Goal: Information Seeking & Learning: Learn about a topic

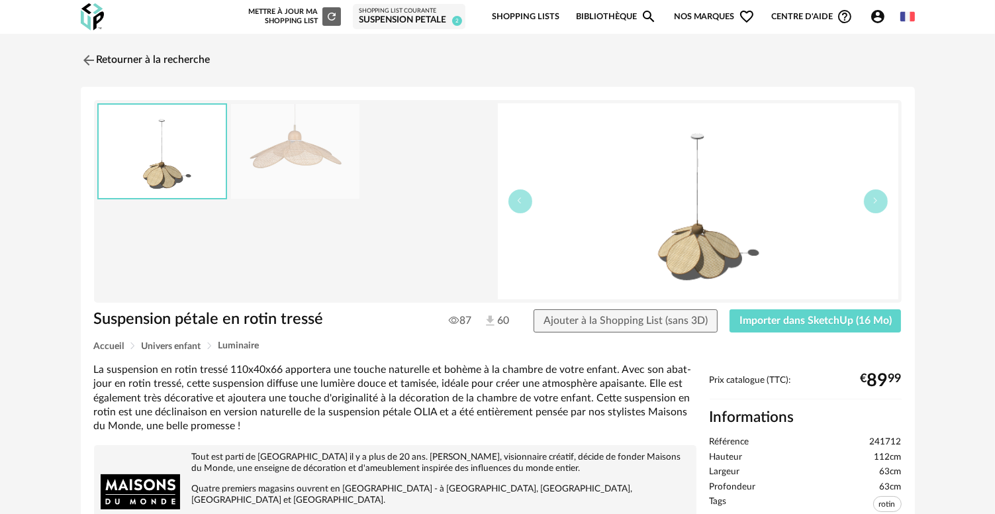
click at [994, 238] on div "Retourner à la recherche Suspension pétale en rotin tressé Suspension pétale en…" at bounding box center [497, 470] width 995 height 873
click at [82, 61] on img at bounding box center [86, 59] width 19 height 19
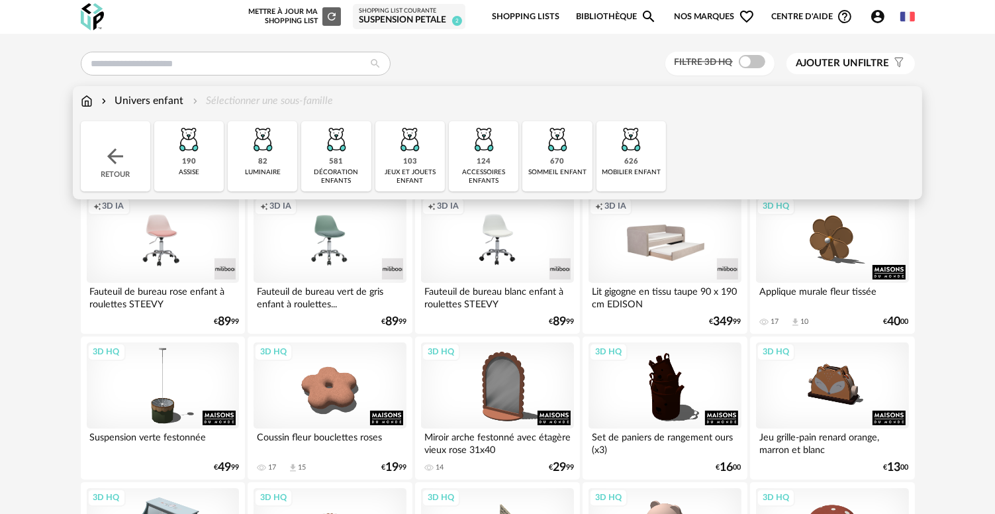
click at [637, 132] on img at bounding box center [631, 139] width 36 height 36
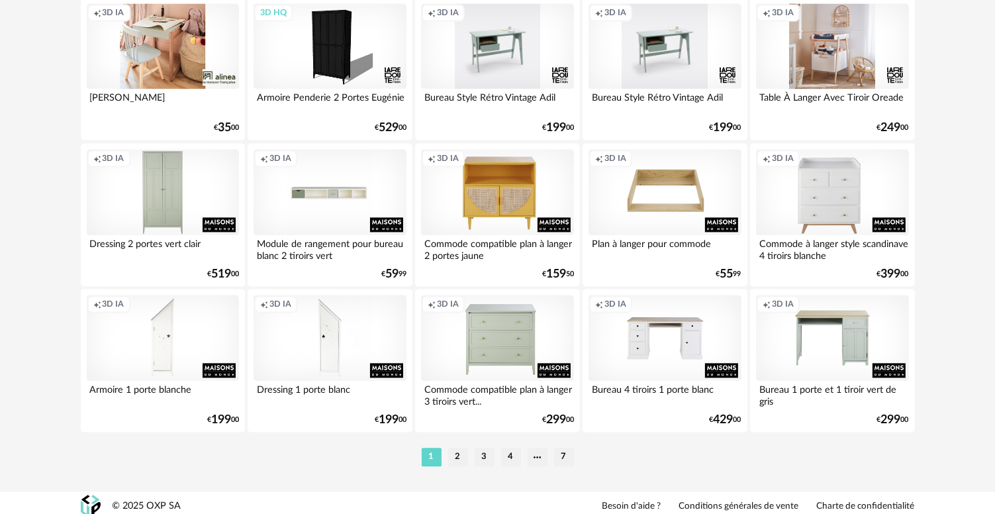
scroll to position [2677, 0]
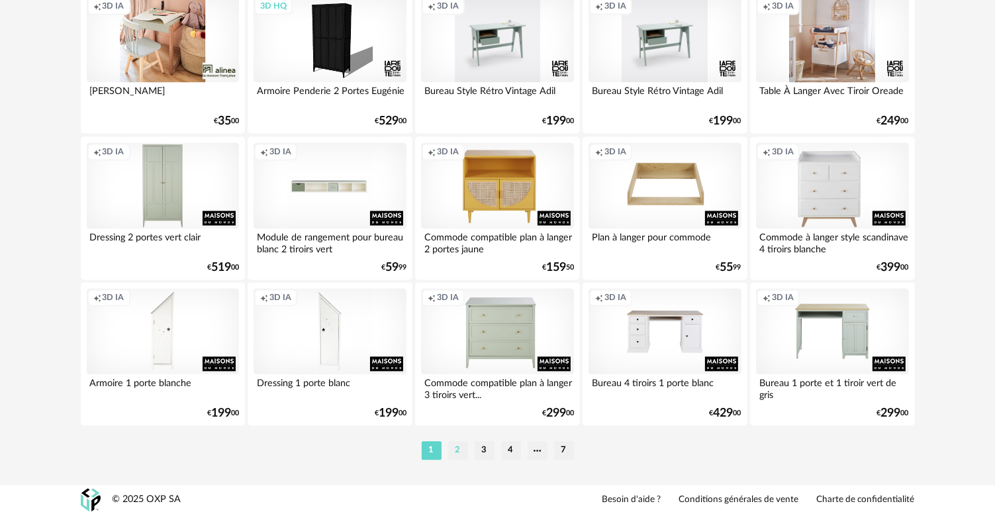
click at [461, 450] on li "2" at bounding box center [458, 450] width 20 height 19
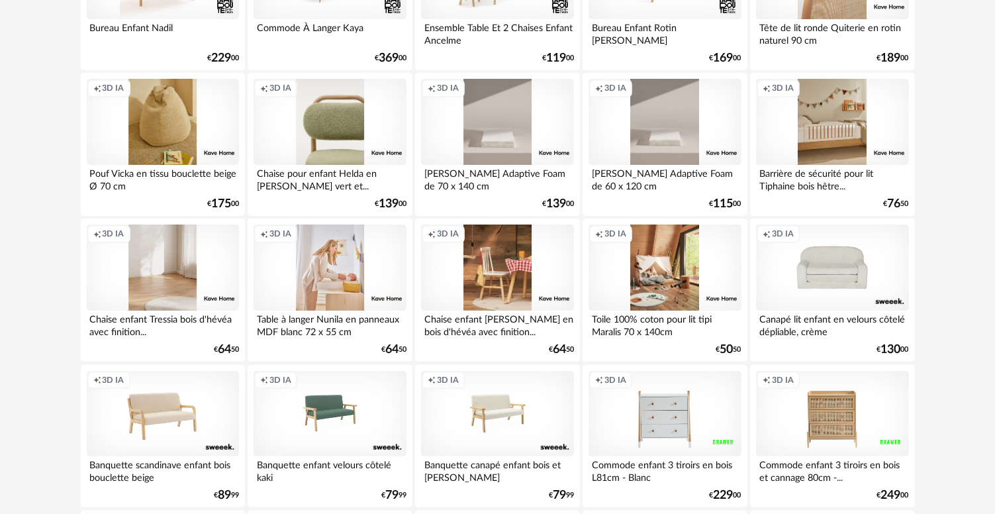
scroll to position [265, 0]
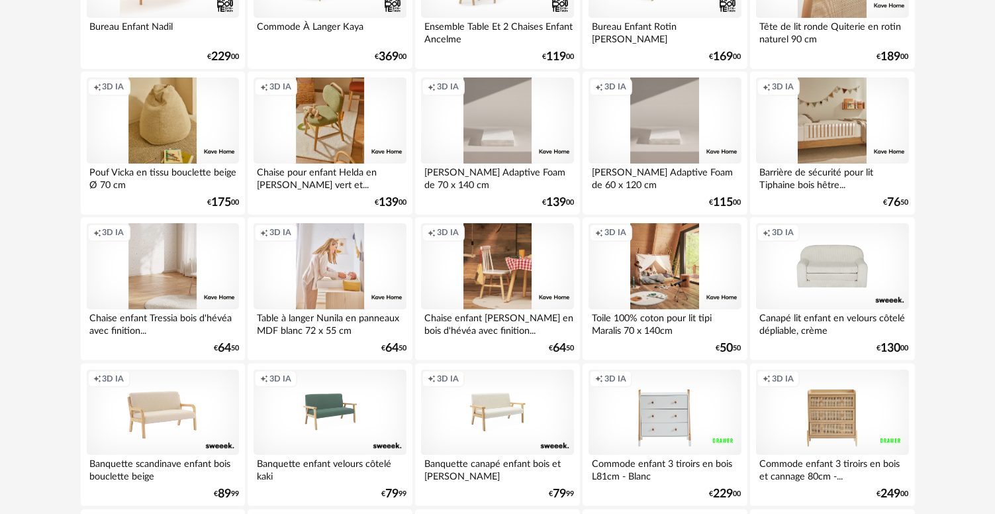
drag, startPoint x: 342, startPoint y: 132, endPoint x: 961, endPoint y: 122, distance: 619.1
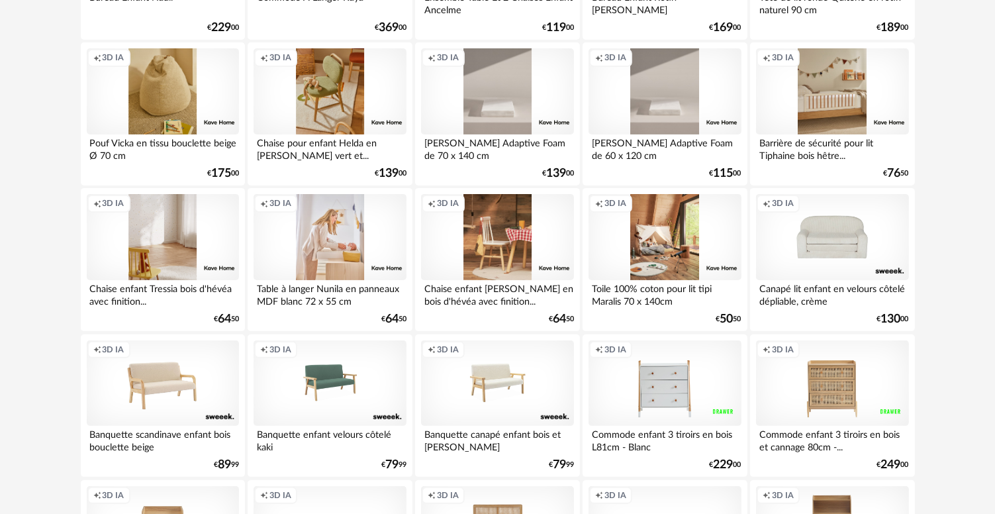
scroll to position [0, 0]
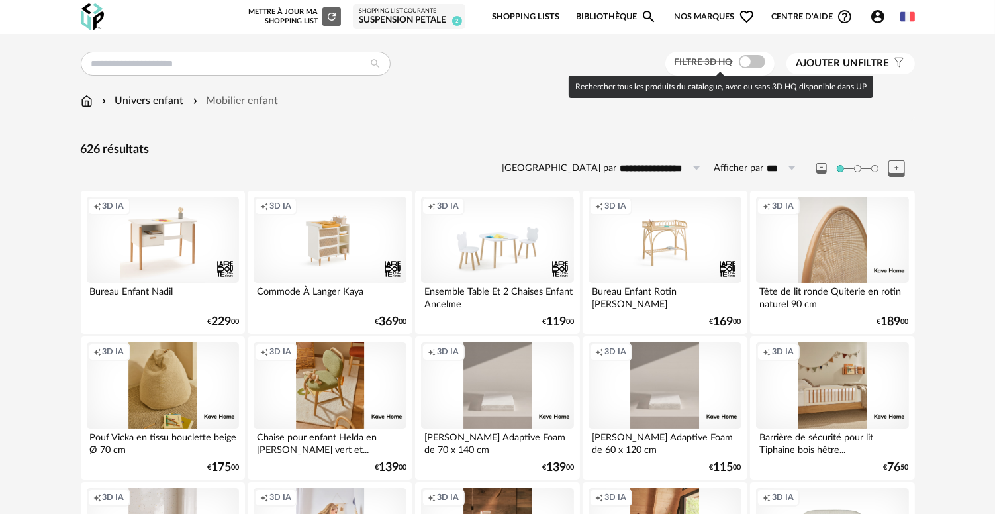
click at [747, 63] on span at bounding box center [752, 61] width 26 height 13
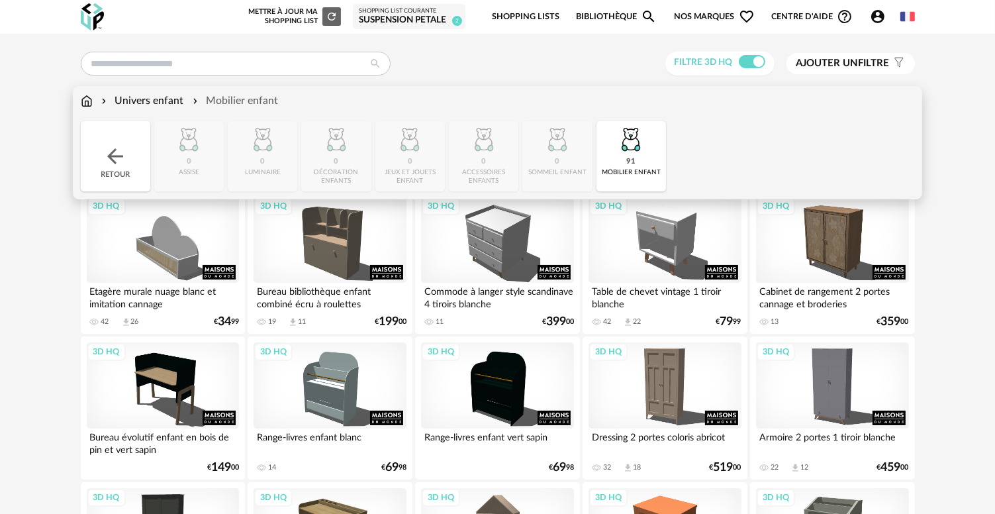
click at [102, 170] on div "Retour" at bounding box center [116, 156] width 70 height 70
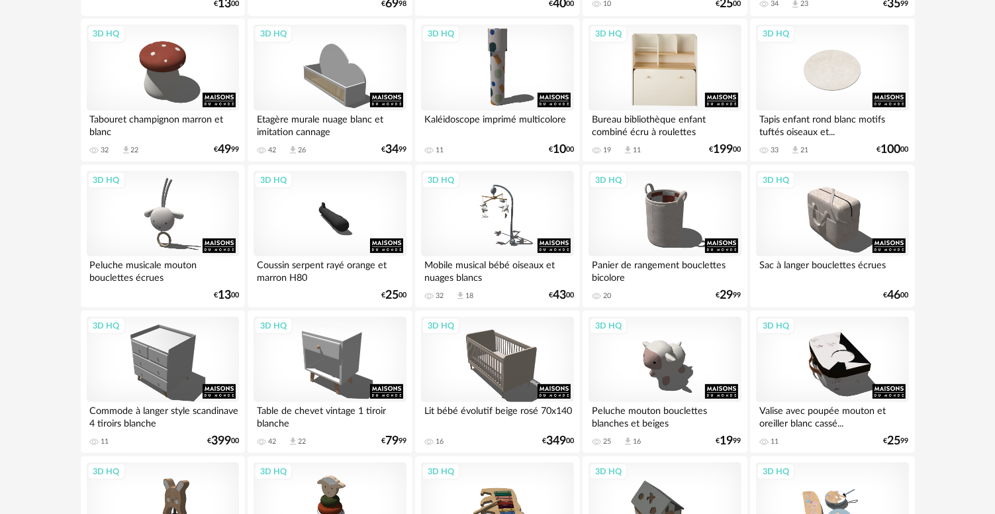
scroll to position [397, 0]
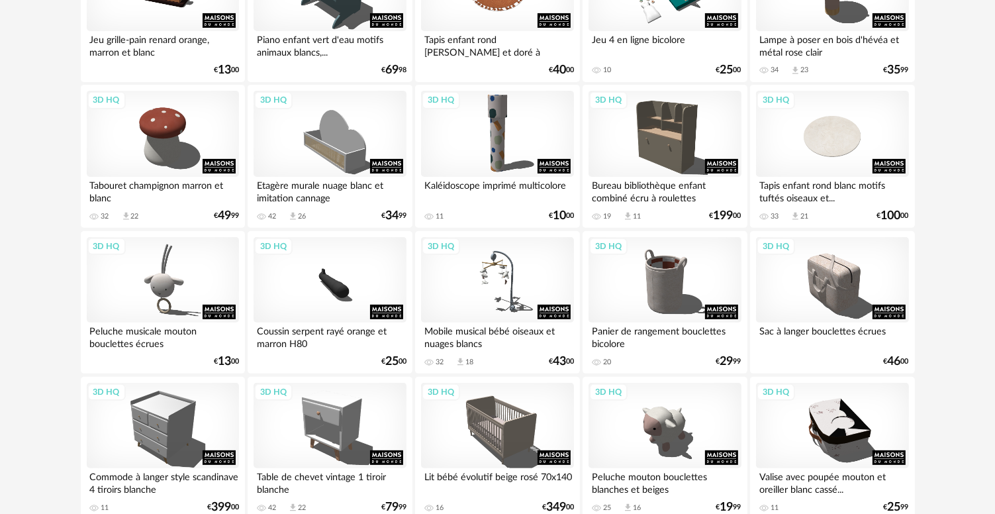
drag, startPoint x: 673, startPoint y: 132, endPoint x: 945, endPoint y: 175, distance: 275.4
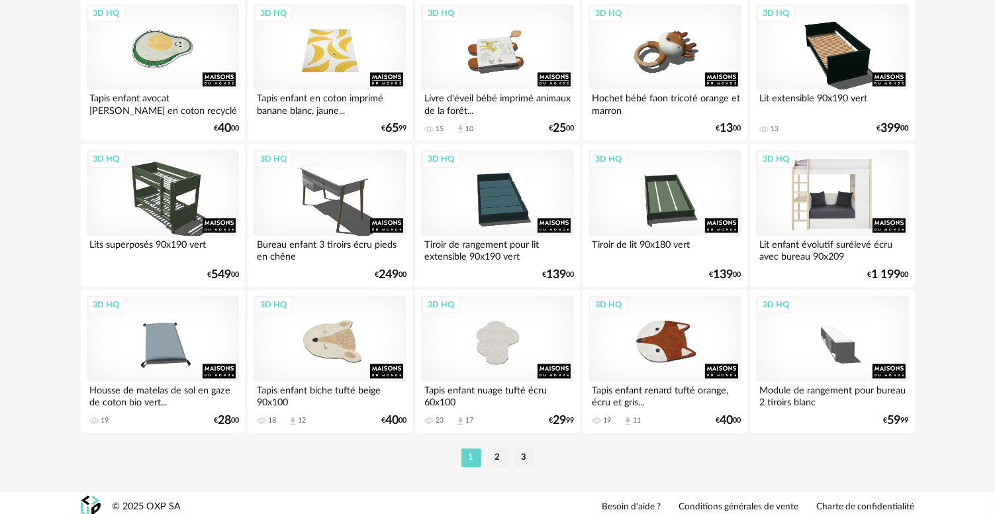
scroll to position [2677, 0]
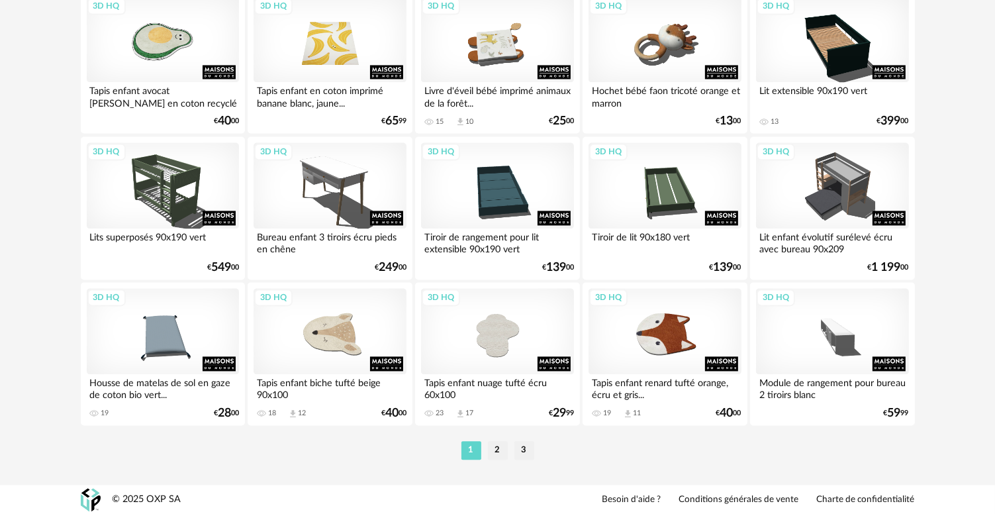
click at [502, 445] on li "2" at bounding box center [498, 450] width 20 height 19
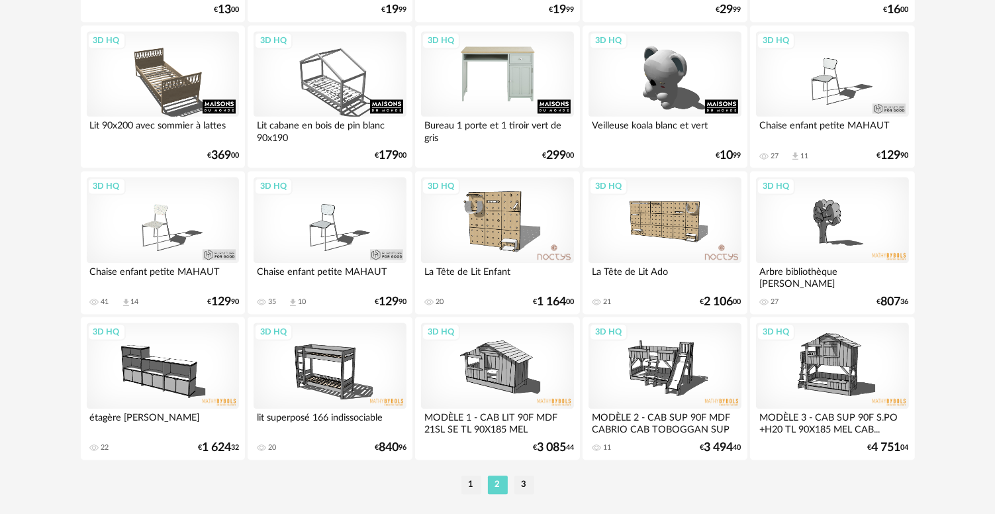
scroll to position [2648, 0]
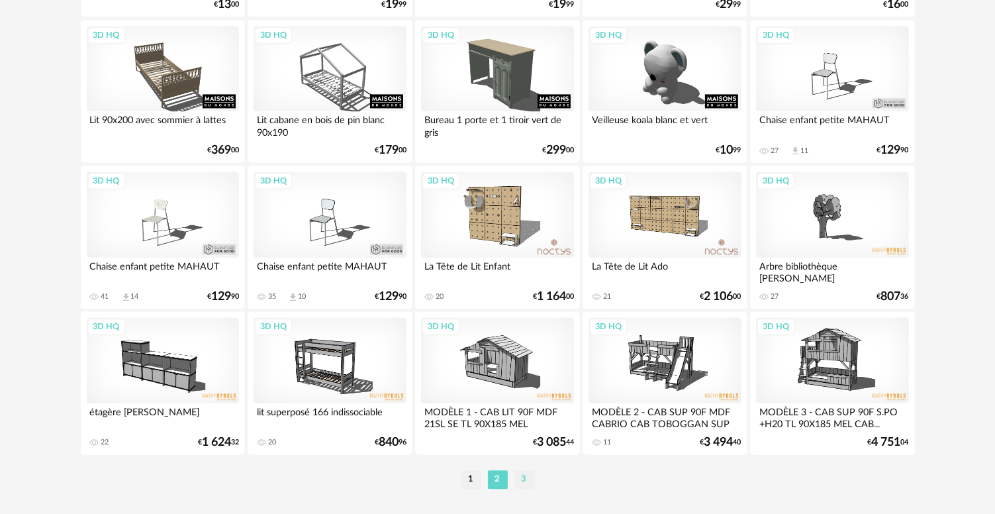
click at [521, 479] on li "3" at bounding box center [524, 479] width 20 height 19
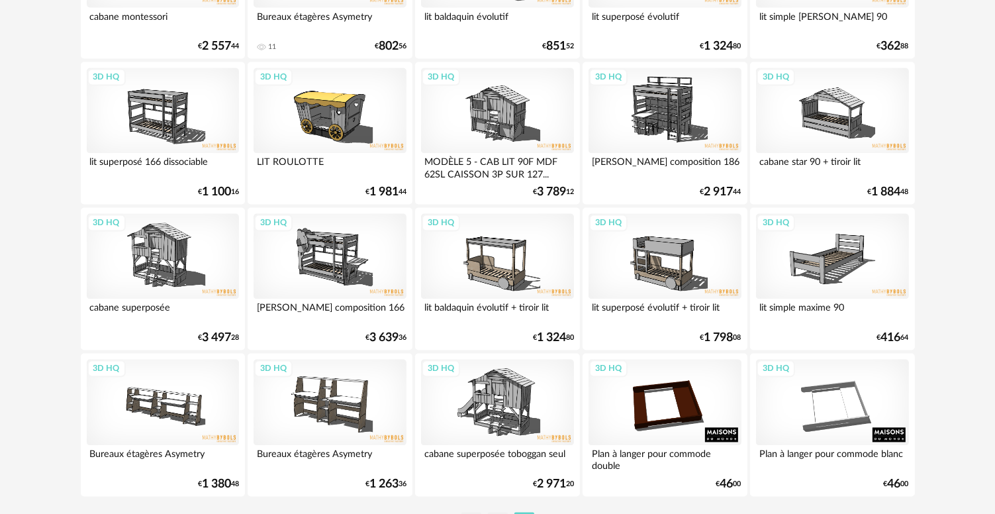
scroll to position [2516, 0]
